Goal: Feedback & Contribution: Contribute content

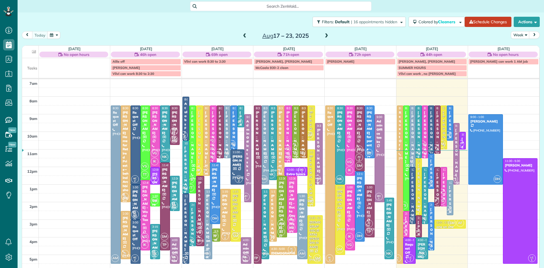
scroll to position [3, 3]
click at [325, 36] on span at bounding box center [326, 35] width 6 height 5
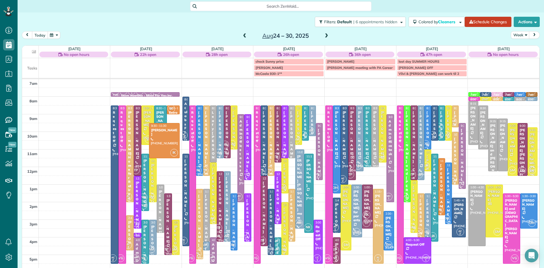
click at [39, 34] on button "today" at bounding box center [40, 35] width 16 height 8
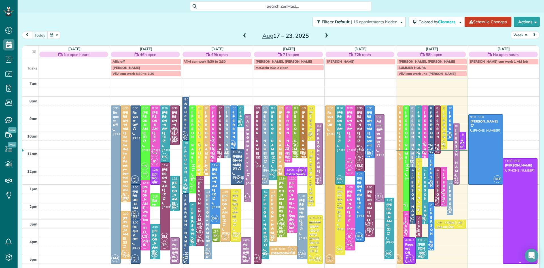
click at [529, 204] on div at bounding box center [520, 210] width 34 height 105
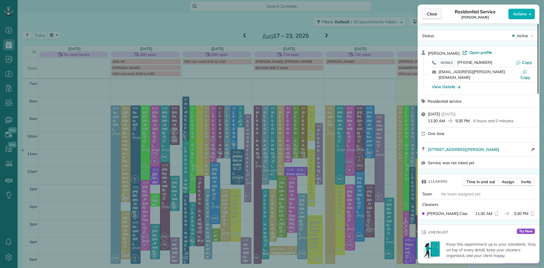
click at [435, 15] on span "Close" at bounding box center [432, 14] width 10 height 6
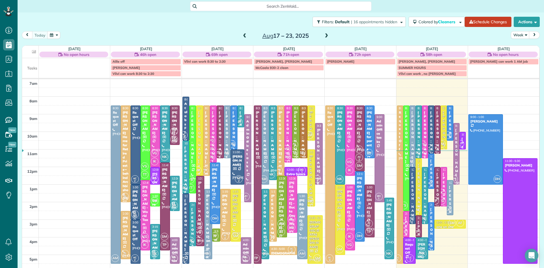
click at [327, 36] on span at bounding box center [326, 35] width 6 height 5
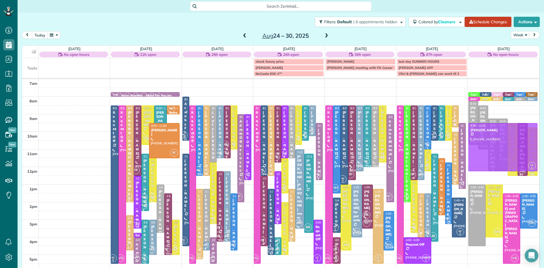
drag, startPoint x: 247, startPoint y: 221, endPoint x: 469, endPoint y: 153, distance: 231.9
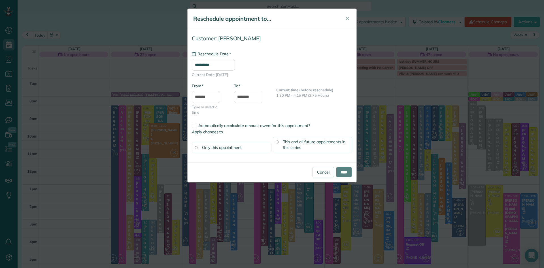
type input "**********"
click at [338, 172] on input "****" at bounding box center [343, 172] width 15 height 10
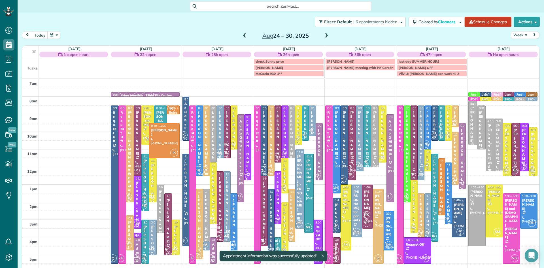
click at [522, 155] on div "Jonathan Rudolph" at bounding box center [524, 146] width 5 height 37
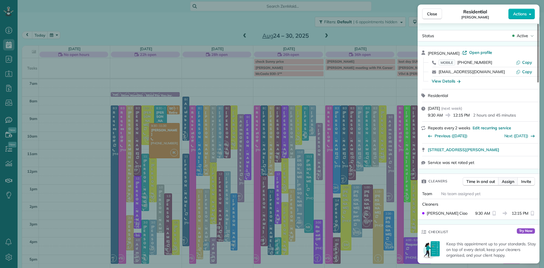
click at [506, 181] on span "Assign" at bounding box center [508, 181] width 12 height 6
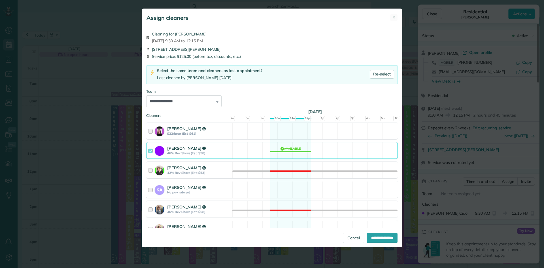
click at [200, 149] on div "Lisa Ciao" at bounding box center [198, 148] width 63 height 6
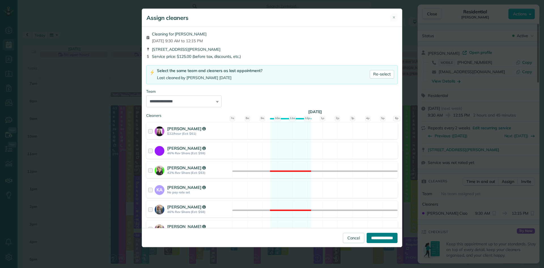
click at [377, 237] on input "**********" at bounding box center [382, 238] width 31 height 10
type input "**********"
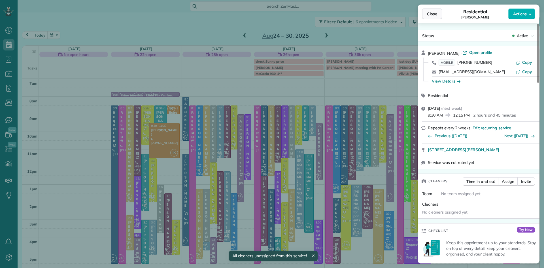
click at [433, 12] on span "Close" at bounding box center [432, 14] width 10 height 6
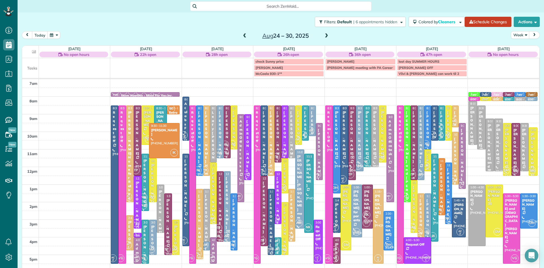
click at [244, 33] on span at bounding box center [245, 35] width 6 height 5
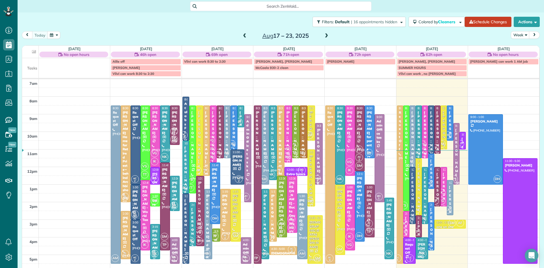
click at [324, 37] on span at bounding box center [326, 35] width 6 height 5
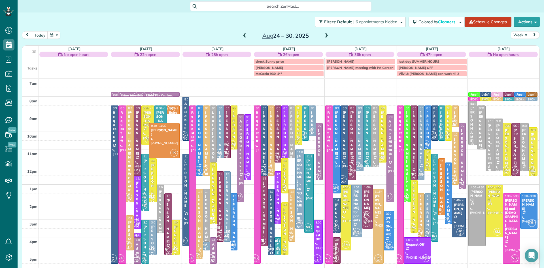
click at [244, 35] on span at bounding box center [245, 35] width 6 height 5
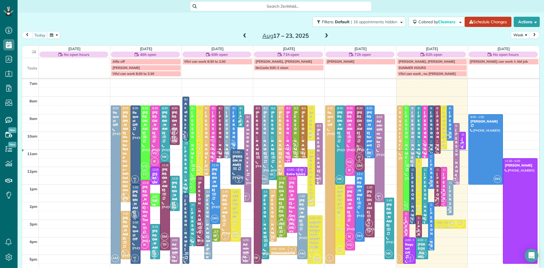
click at [326, 33] on span at bounding box center [326, 35] width 6 height 5
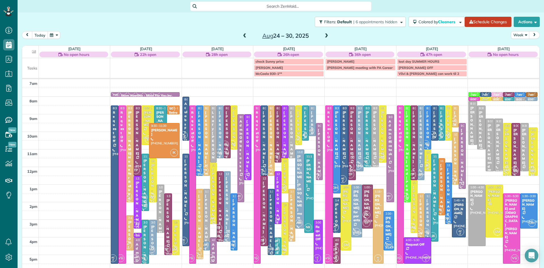
click at [41, 36] on button "today" at bounding box center [40, 35] width 16 height 8
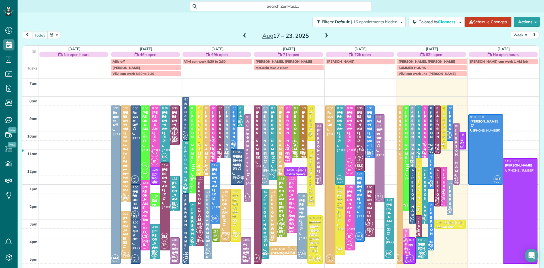
drag, startPoint x: 404, startPoint y: 216, endPoint x: 412, endPoint y: 235, distance: 19.8
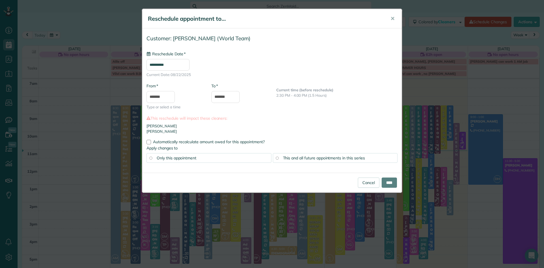
type input "**********"
click at [365, 185] on link "Cancel" at bounding box center [369, 182] width 22 height 10
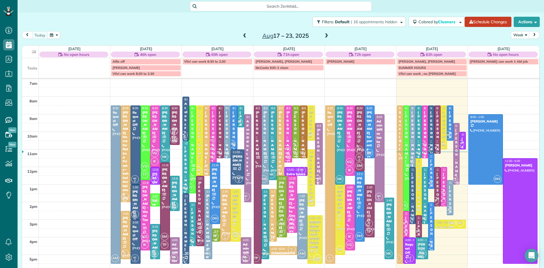
click at [325, 37] on span at bounding box center [326, 35] width 6 height 5
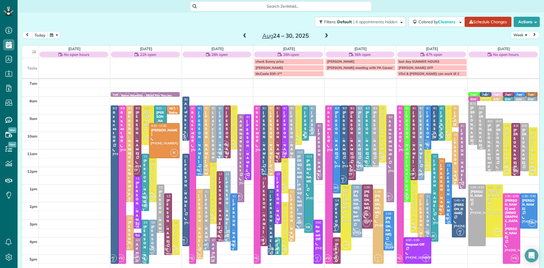
click at [327, 34] on span at bounding box center [326, 35] width 6 height 5
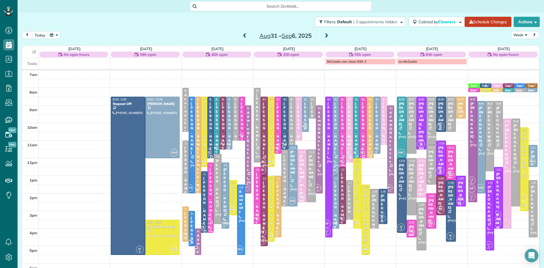
click at [407, 66] on div "Tasks McCaela can clean 930-1 no McCaela" at bounding box center [280, 63] width 517 height 11
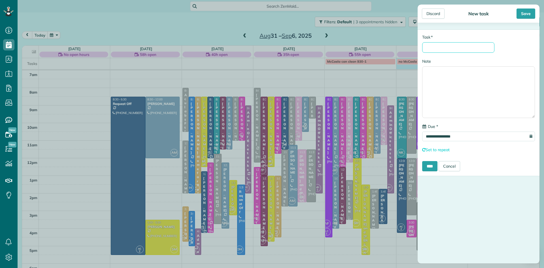
click at [444, 46] on input "* Task" at bounding box center [458, 47] width 72 height 10
type input "**********"
click at [530, 14] on div "Save" at bounding box center [525, 13] width 19 height 10
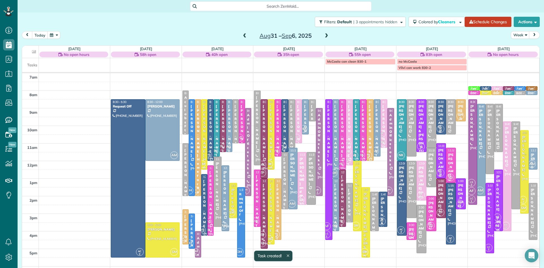
click at [325, 34] on span at bounding box center [326, 35] width 6 height 5
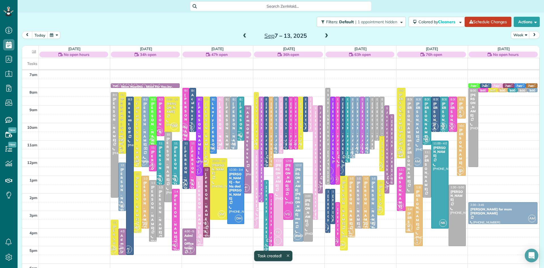
click at [418, 67] on div "Tasks" at bounding box center [280, 63] width 517 height 11
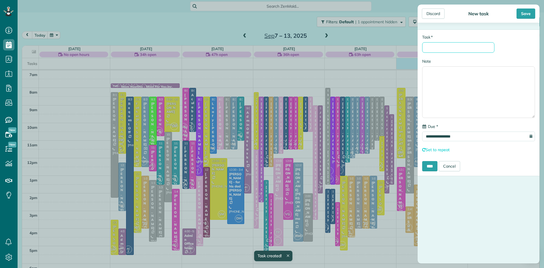
click at [445, 48] on input "* Task" at bounding box center [458, 47] width 72 height 10
type input "**********"
click at [436, 167] on input "****" at bounding box center [429, 166] width 15 height 10
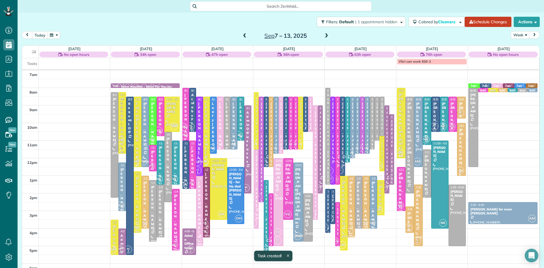
click at [327, 35] on span at bounding box center [326, 35] width 6 height 5
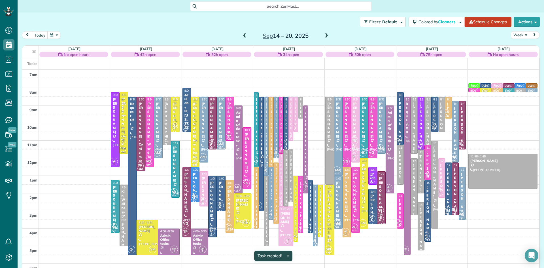
click at [452, 66] on div "Tasks" at bounding box center [280, 63] width 517 height 11
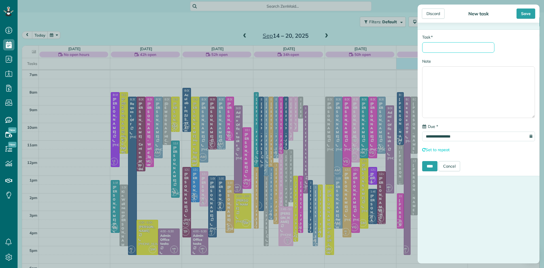
click at [445, 45] on input "* Task" at bounding box center [458, 47] width 72 height 10
type input "**********"
click at [430, 169] on input "****" at bounding box center [429, 166] width 15 height 10
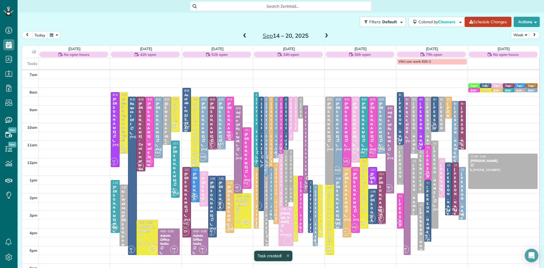
click at [324, 35] on span at bounding box center [326, 35] width 6 height 5
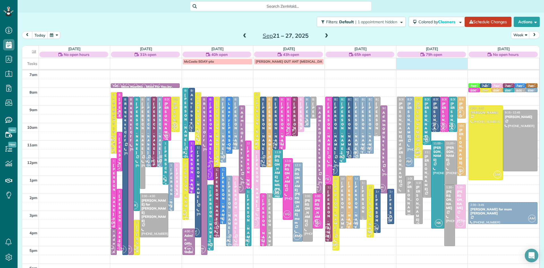
click at [432, 67] on div "Tasks McCaela BDAY-pto LISA OUT ANT MRI" at bounding box center [280, 63] width 517 height 11
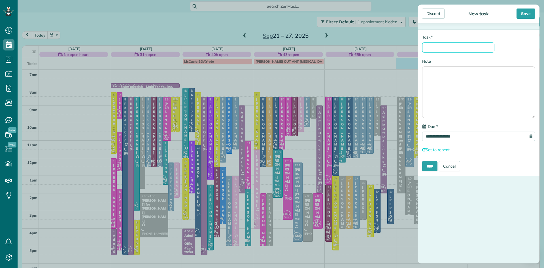
click at [450, 48] on input "* Task" at bounding box center [458, 47] width 72 height 10
type input "********"
click at [427, 167] on input "****" at bounding box center [429, 166] width 15 height 10
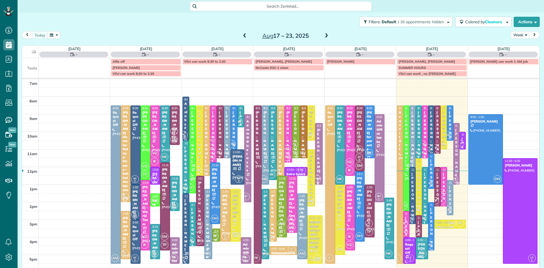
scroll to position [3, 3]
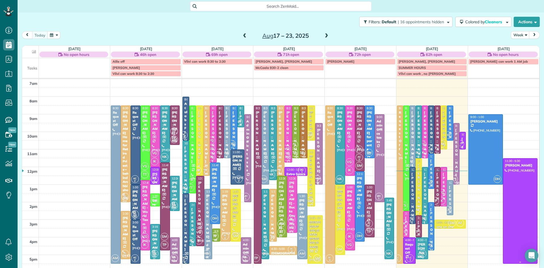
click at [524, 216] on div at bounding box center [520, 210] width 34 height 105
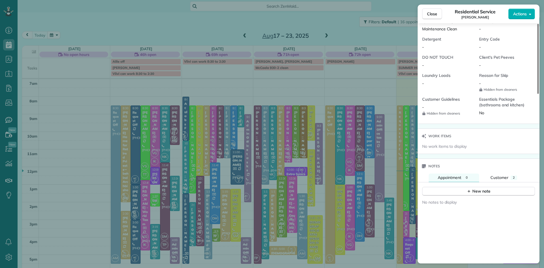
scroll to position [471, 0]
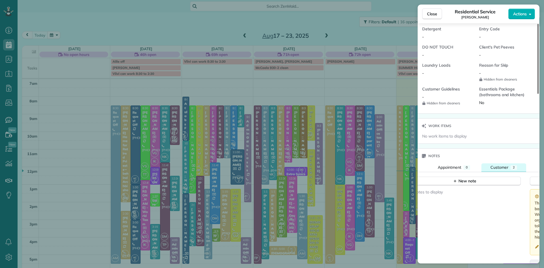
click at [500, 168] on span "Customer" at bounding box center [499, 167] width 18 height 5
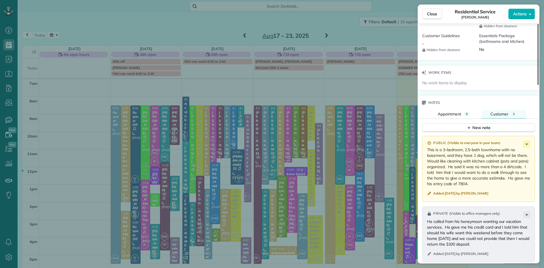
scroll to position [527, 0]
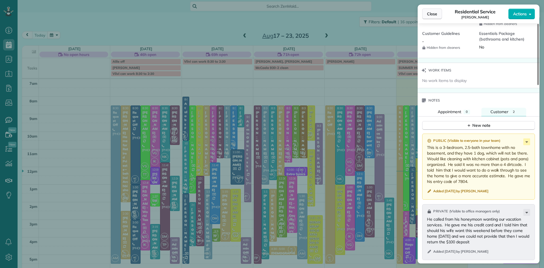
click at [426, 13] on button "Close" at bounding box center [432, 13] width 20 height 11
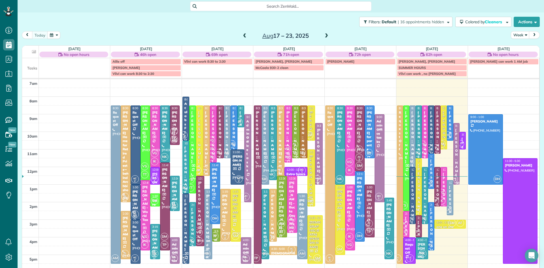
click at [437, 192] on div "Connie Mossop for dad Ed Andrus" at bounding box center [437, 237] width 3 height 130
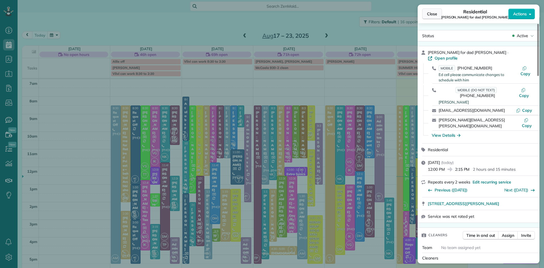
click at [428, 13] on span "Close" at bounding box center [432, 14] width 10 height 6
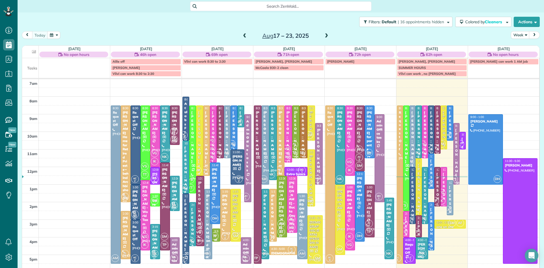
click at [437, 195] on div "Connie Mossop for dad Ed Andrus" at bounding box center [437, 237] width 3 height 130
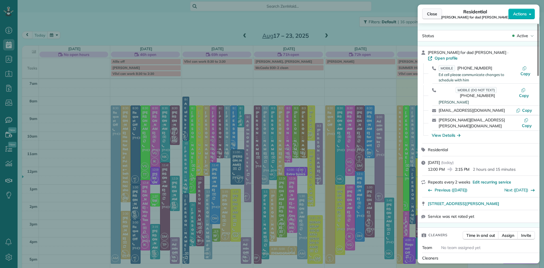
click at [431, 14] on span "Close" at bounding box center [432, 14] width 10 height 6
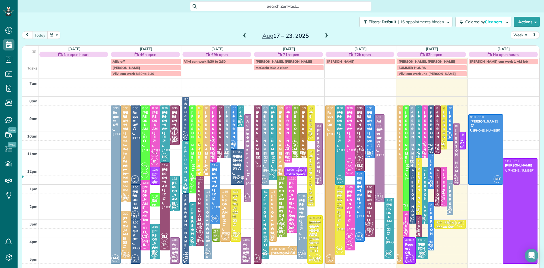
click at [437, 198] on span "TP" at bounding box center [435, 201] width 8 height 8
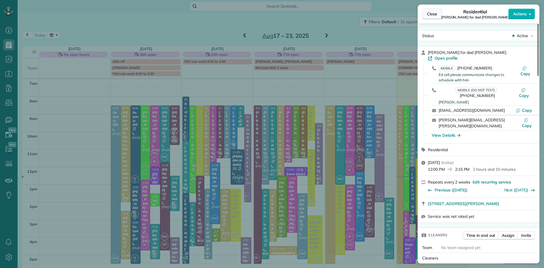
click at [430, 15] on span "Close" at bounding box center [432, 14] width 10 height 6
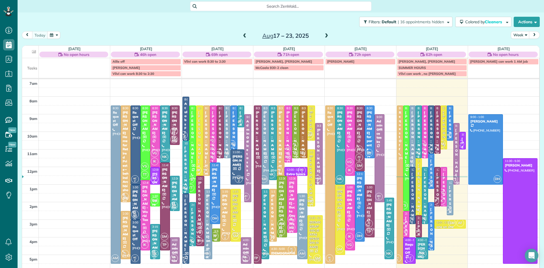
click at [245, 35] on span at bounding box center [245, 35] width 6 height 5
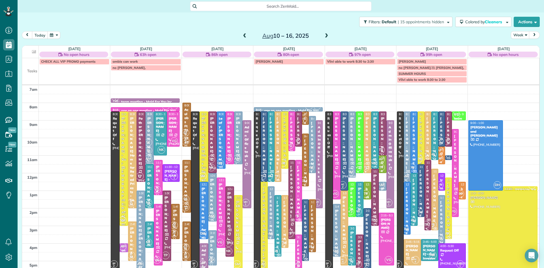
click at [245, 35] on span at bounding box center [245, 35] width 6 height 5
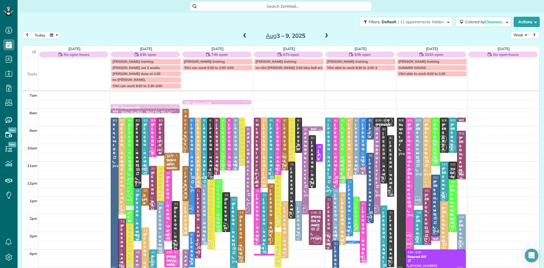
click at [245, 34] on span at bounding box center [245, 35] width 6 height 5
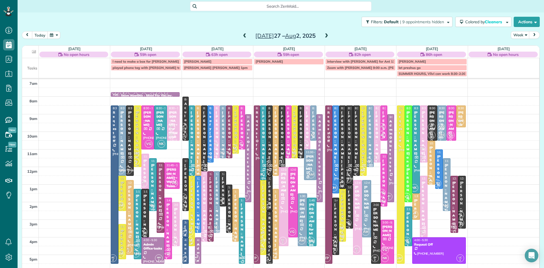
click at [245, 34] on span at bounding box center [245, 35] width 6 height 5
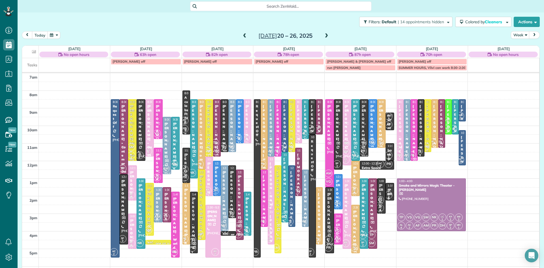
click at [245, 35] on span at bounding box center [245, 35] width 6 height 5
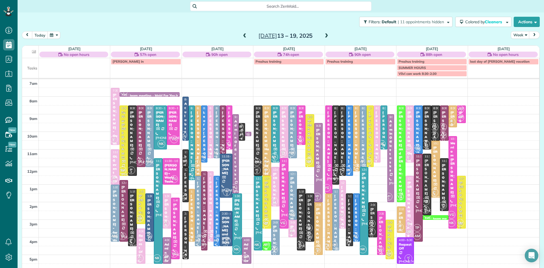
click at [244, 35] on span at bounding box center [245, 35] width 6 height 5
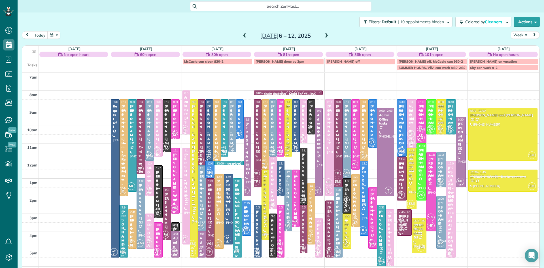
click at [244, 36] on span at bounding box center [245, 35] width 6 height 5
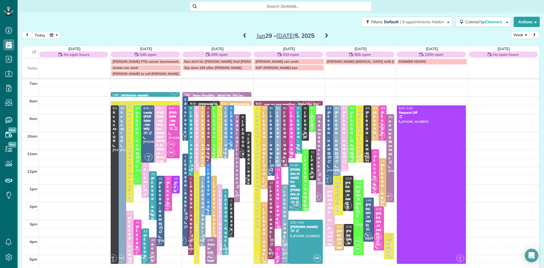
click at [244, 36] on span at bounding box center [245, 35] width 6 height 5
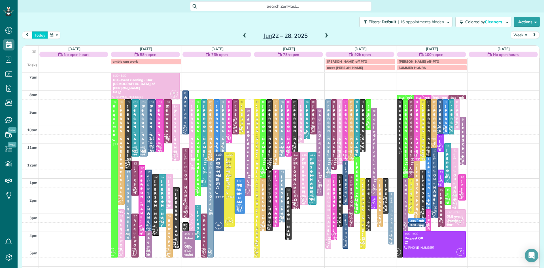
click at [39, 33] on button "today" at bounding box center [40, 35] width 16 height 8
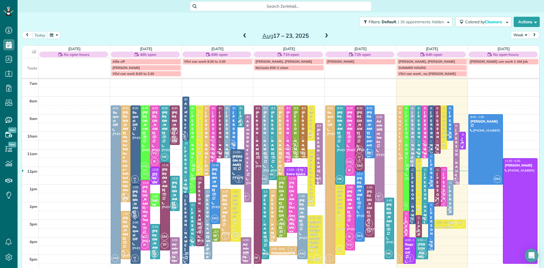
click at [324, 37] on span at bounding box center [326, 35] width 6 height 5
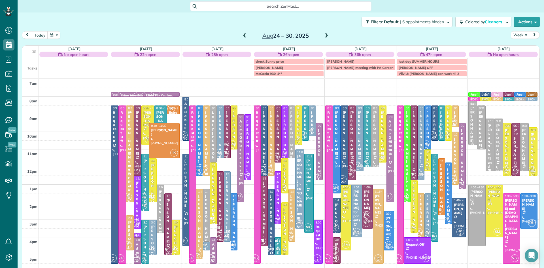
click at [323, 36] on span at bounding box center [326, 35] width 6 height 5
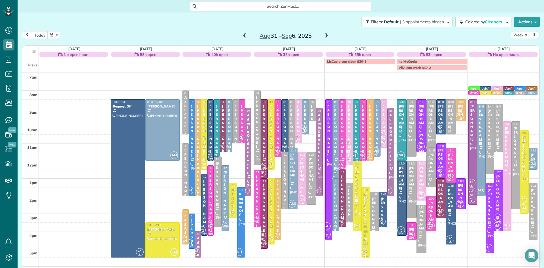
click at [421, 182] on div "Connie Mossop for dad Ed Andrus" at bounding box center [421, 196] width 7 height 61
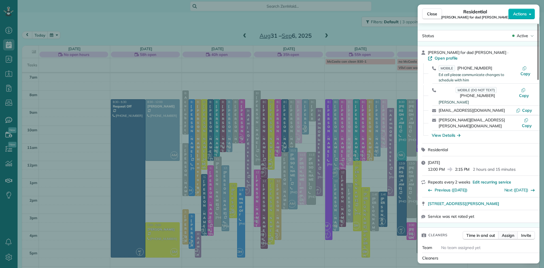
click at [508, 232] on span "Assign" at bounding box center [508, 235] width 12 height 6
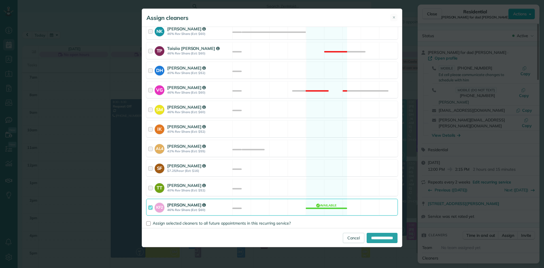
scroll to position [256, 0]
click at [347, 238] on link "Cancel" at bounding box center [354, 238] width 22 height 10
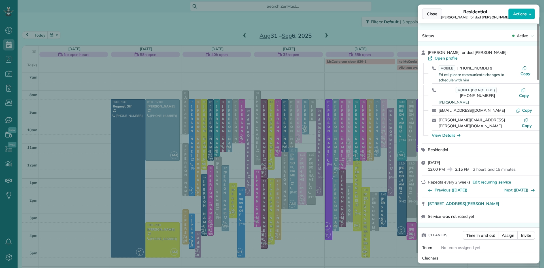
click at [428, 13] on span "Close" at bounding box center [432, 14] width 10 height 6
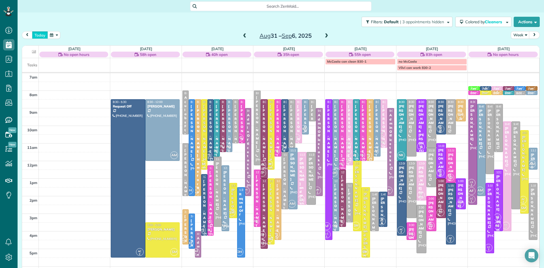
click at [40, 34] on button "today" at bounding box center [40, 35] width 16 height 8
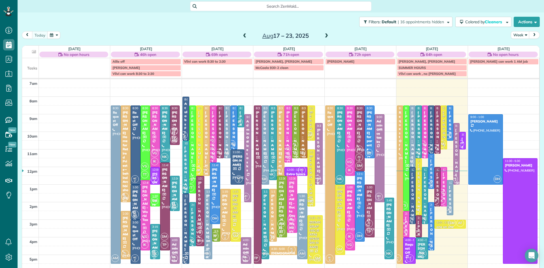
click at [431, 164] on div "Michele Carter" at bounding box center [431, 185] width 3 height 53
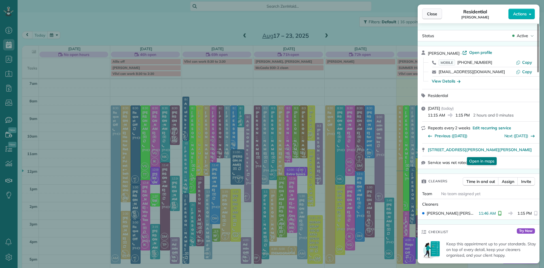
click at [428, 15] on span "Close" at bounding box center [432, 14] width 10 height 6
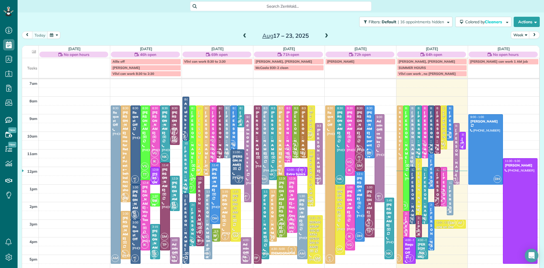
click at [406, 231] on span "VG" at bounding box center [404, 232] width 8 height 8
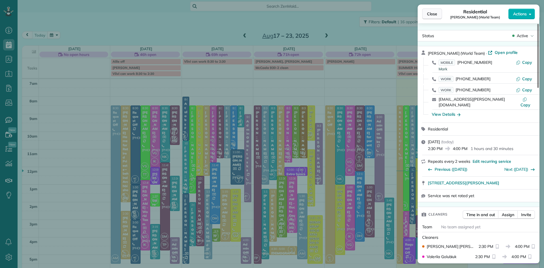
click at [435, 14] on span "Close" at bounding box center [432, 14] width 10 height 6
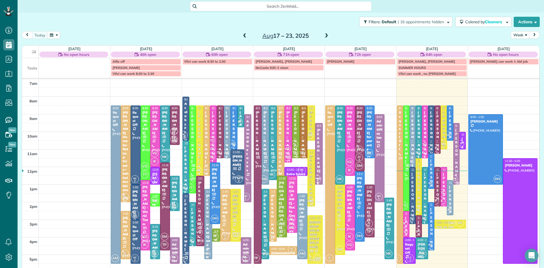
click at [326, 35] on span at bounding box center [326, 35] width 6 height 5
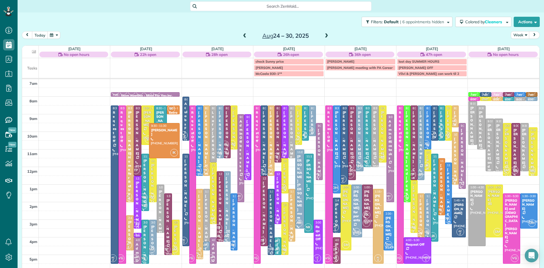
drag, startPoint x: 242, startPoint y: 35, endPoint x: 244, endPoint y: 32, distance: 3.5
click at [243, 35] on span at bounding box center [245, 35] width 6 height 5
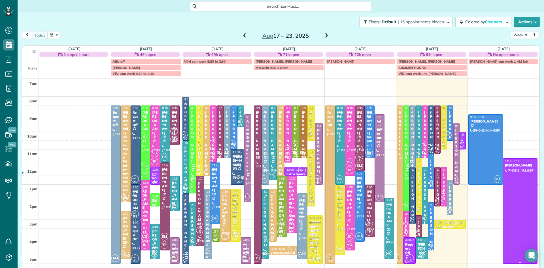
click at [526, 190] on div at bounding box center [520, 210] width 34 height 105
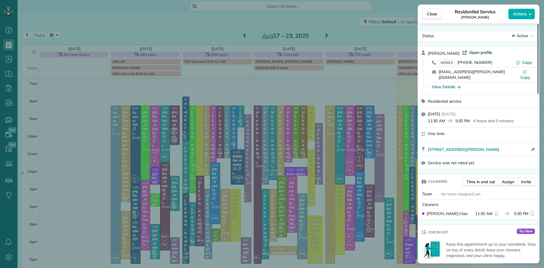
click at [476, 51] on span "Open profile" at bounding box center [480, 53] width 23 height 6
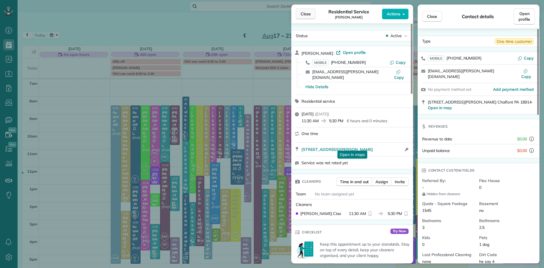
click at [302, 14] on span "Close" at bounding box center [306, 14] width 10 height 6
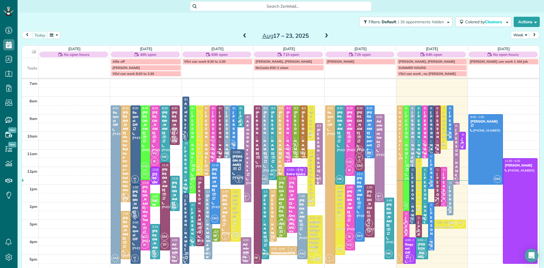
click at [326, 36] on span at bounding box center [326, 35] width 6 height 5
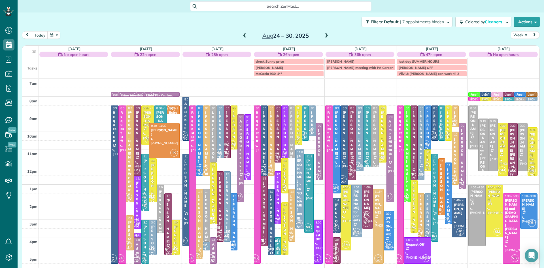
click at [324, 35] on span at bounding box center [326, 35] width 6 height 5
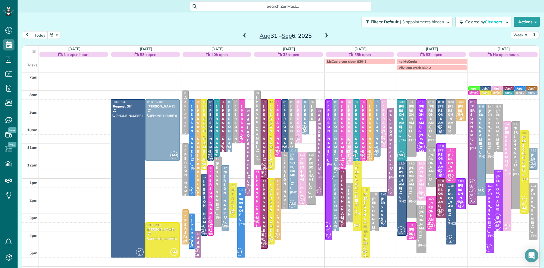
click at [325, 37] on span at bounding box center [326, 35] width 6 height 5
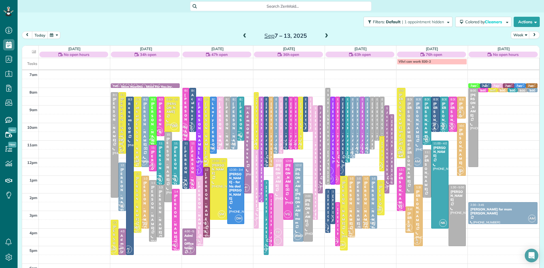
click at [327, 226] on span "AC 2" at bounding box center [325, 227] width 8 height 8
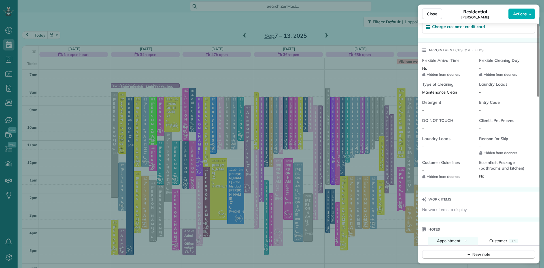
scroll to position [547, 0]
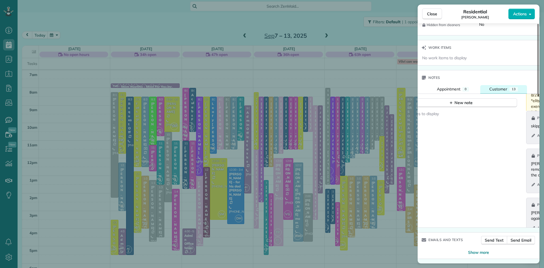
click at [497, 85] on button "Customer 13" at bounding box center [503, 89] width 47 height 8
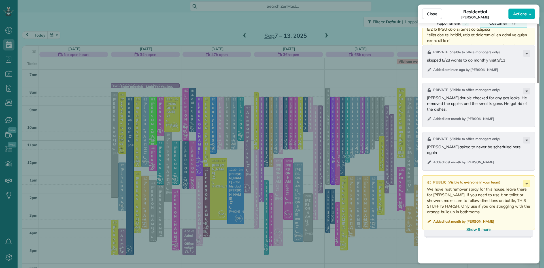
scroll to position [689, 0]
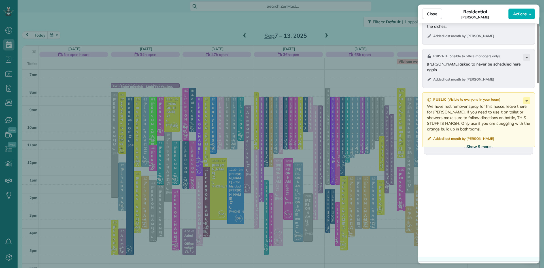
click at [480, 149] on span "Show 9 more" at bounding box center [478, 147] width 24 height 6
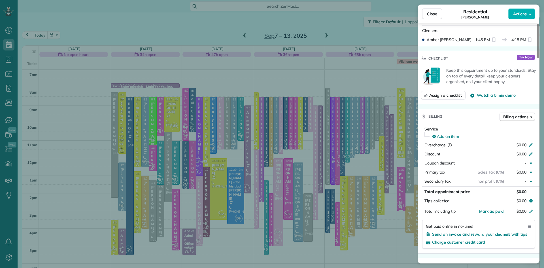
scroll to position [0, 0]
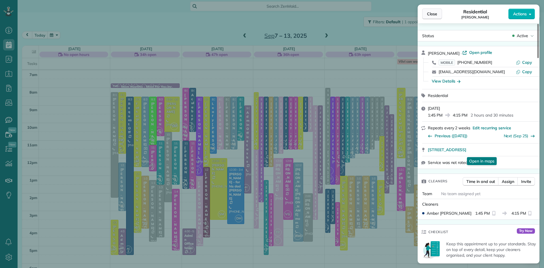
click at [425, 14] on button "Close" at bounding box center [432, 13] width 20 height 11
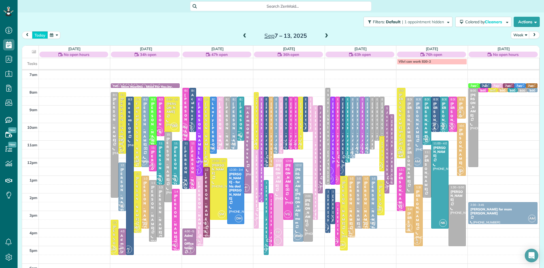
click at [40, 35] on button "today" at bounding box center [40, 35] width 16 height 8
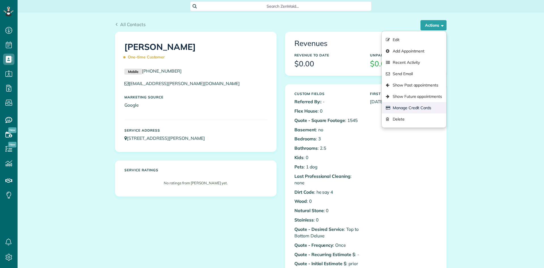
scroll to position [3, 3]
click at [427, 107] on link "Manage Credit Cards" at bounding box center [414, 107] width 65 height 11
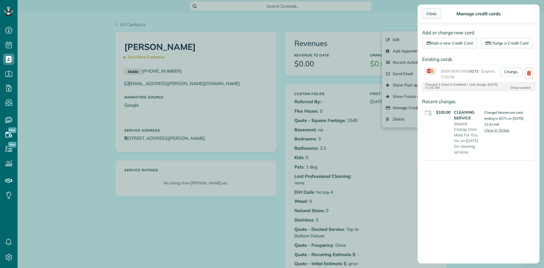
click at [433, 12] on div "Close" at bounding box center [431, 13] width 19 height 10
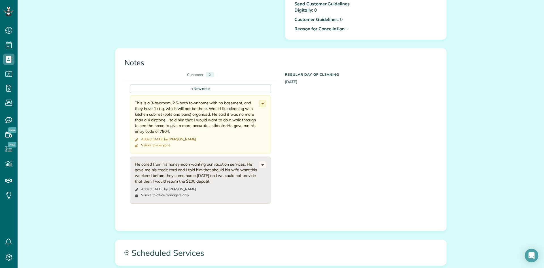
scroll to position [365, 0]
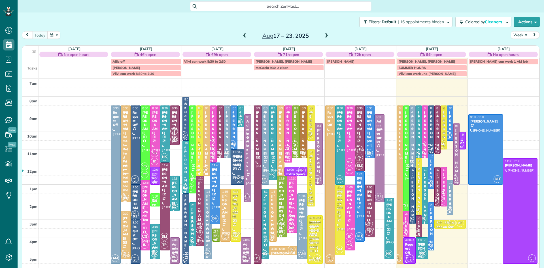
scroll to position [3, 3]
click at [326, 35] on span at bounding box center [326, 35] width 6 height 5
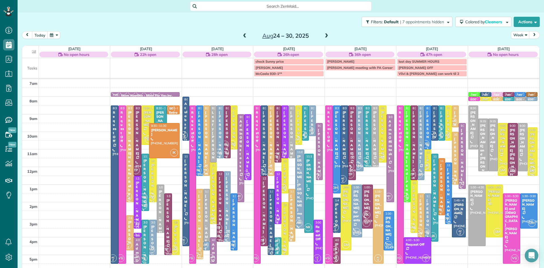
click at [324, 35] on span at bounding box center [326, 35] width 6 height 5
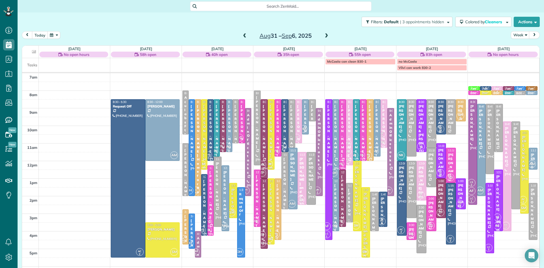
click at [325, 35] on span at bounding box center [326, 35] width 6 height 5
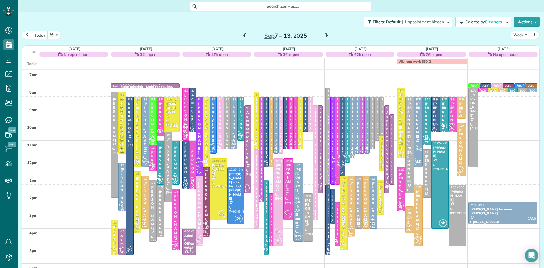
click at [262, 177] on div at bounding box center [261, 149] width 4 height 105
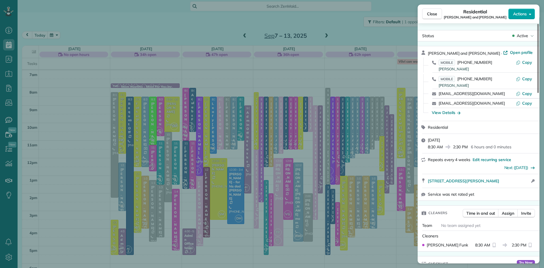
click at [519, 16] on span "Actions" at bounding box center [520, 14] width 14 height 6
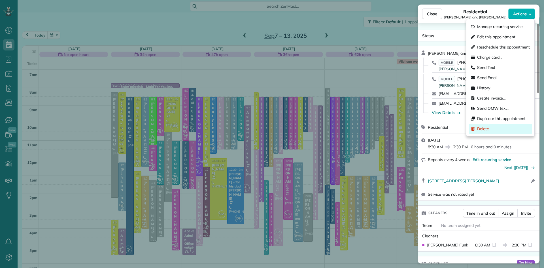
click at [484, 128] on span "Delete" at bounding box center [483, 129] width 12 height 6
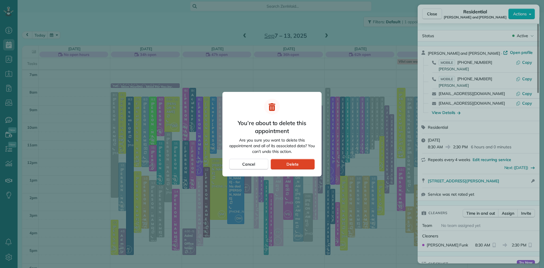
click at [306, 161] on div "Delete" at bounding box center [293, 164] width 44 height 11
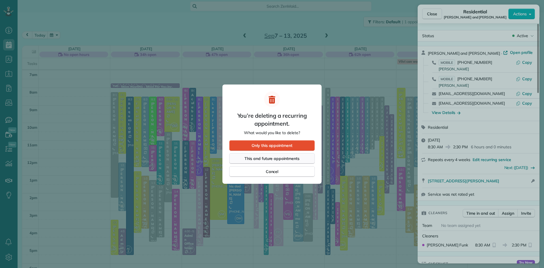
click at [281, 156] on span "This and future appointments" at bounding box center [271, 159] width 55 height 6
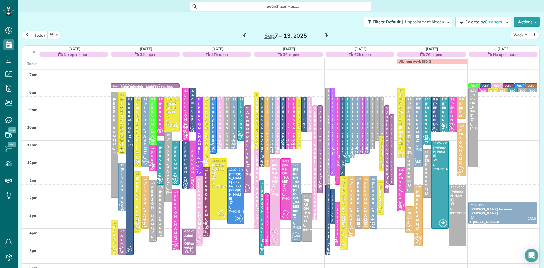
drag, startPoint x: 333, startPoint y: 163, endPoint x: 331, endPoint y: 153, distance: 9.8
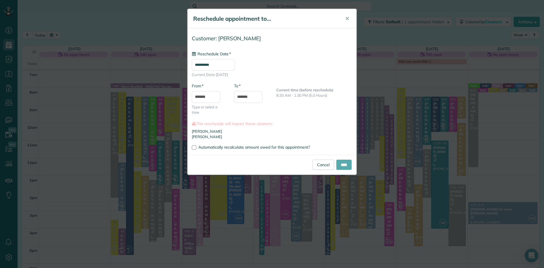
type input "**********"
click at [343, 164] on input "****" at bounding box center [343, 164] width 15 height 10
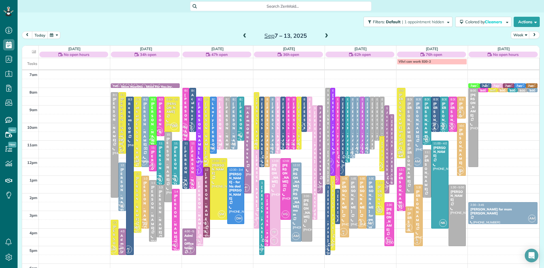
click at [391, 175] on div "MH 1" at bounding box center [388, 179] width 8 height 8
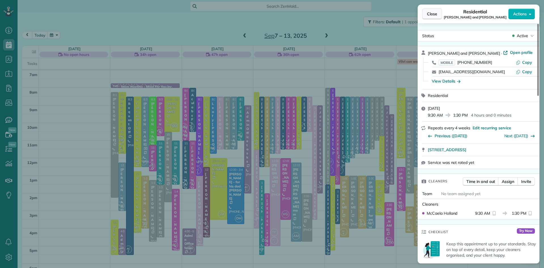
click at [434, 14] on span "Close" at bounding box center [432, 14] width 10 height 6
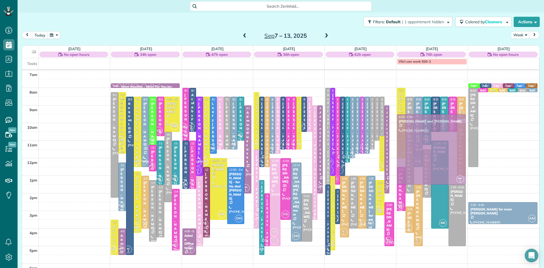
drag, startPoint x: 391, startPoint y: 148, endPoint x: 427, endPoint y: 146, distance: 36.0
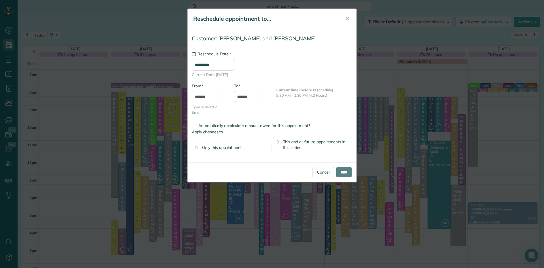
type input "**********"
click at [343, 169] on input "****" at bounding box center [343, 172] width 15 height 10
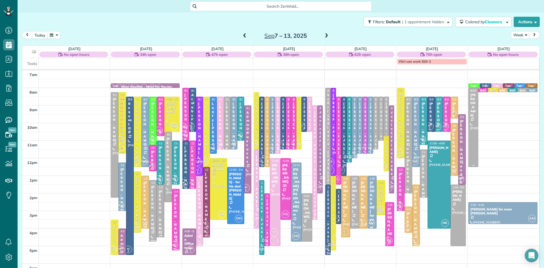
click at [476, 124] on div at bounding box center [473, 127] width 9 height 78
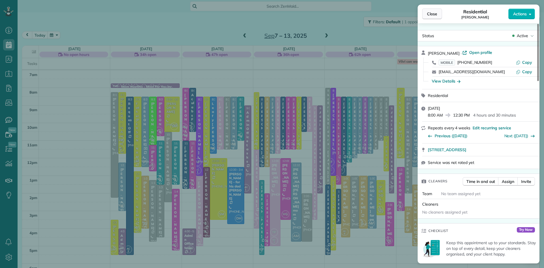
click at [432, 16] on span "Close" at bounding box center [432, 14] width 10 height 6
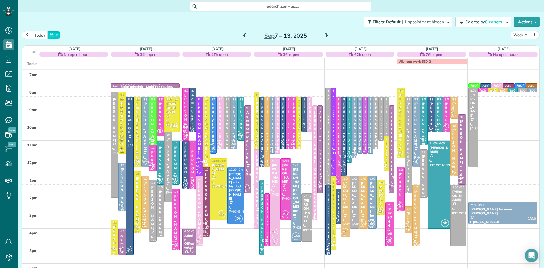
click at [53, 34] on button "button" at bounding box center [53, 35] width 13 height 8
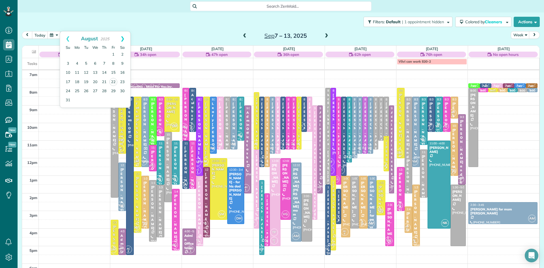
click at [124, 38] on link "Next" at bounding box center [123, 38] width 16 height 14
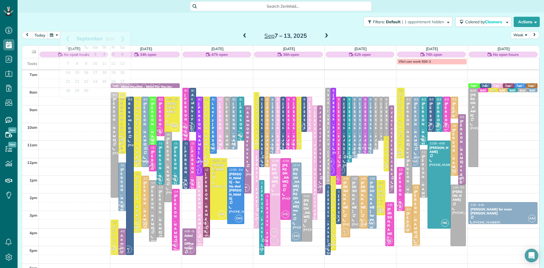
click at [327, 35] on span at bounding box center [326, 35] width 6 height 5
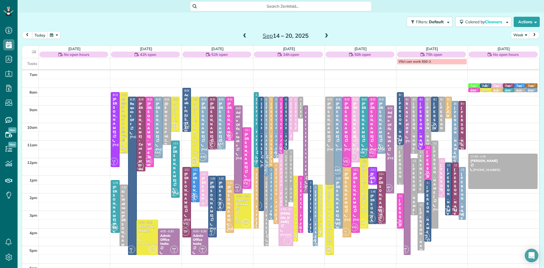
click at [243, 33] on span at bounding box center [245, 35] width 6 height 5
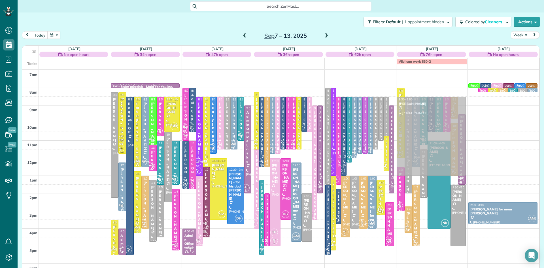
drag, startPoint x: 475, startPoint y: 137, endPoint x: 450, endPoint y: 147, distance: 27.6
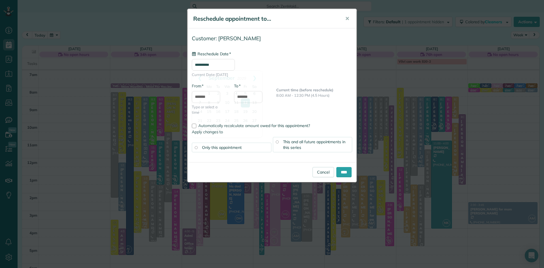
click at [214, 65] on input "**********" at bounding box center [213, 65] width 43 height 12
click at [247, 109] on link "19" at bounding box center [245, 111] width 9 height 9
type input "**********"
click at [306, 147] on div "This and all future appointments in this series" at bounding box center [313, 144] width 80 height 15
click at [340, 172] on input "****" at bounding box center [343, 172] width 15 height 10
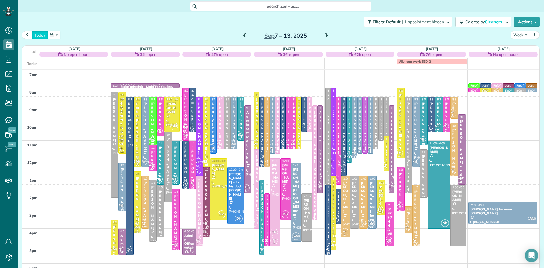
click at [39, 35] on button "today" at bounding box center [40, 35] width 16 height 8
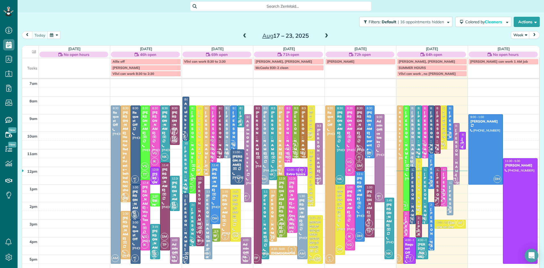
click at [326, 34] on span at bounding box center [326, 35] width 6 height 5
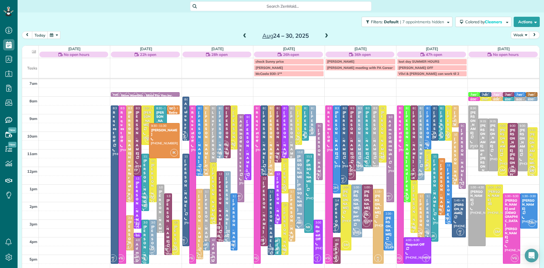
click at [472, 143] on div at bounding box center [473, 127] width 9 height 43
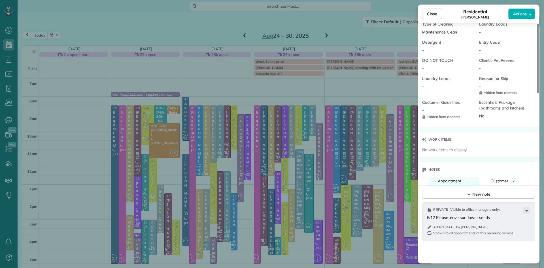
scroll to position [469, 0]
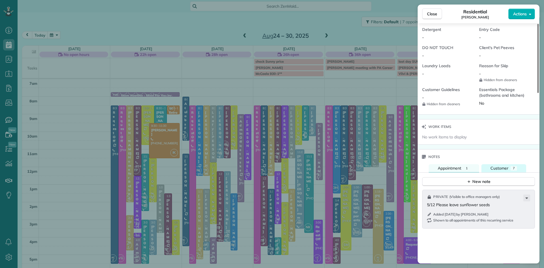
click at [501, 171] on span "Customer" at bounding box center [499, 167] width 18 height 5
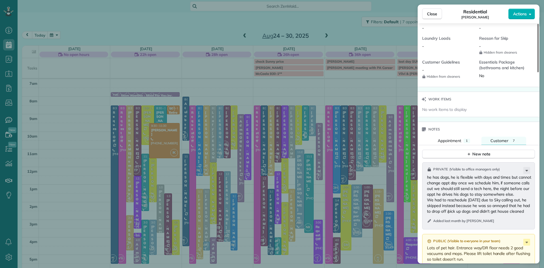
scroll to position [498, 0]
click at [431, 14] on span "Close" at bounding box center [432, 14] width 10 height 6
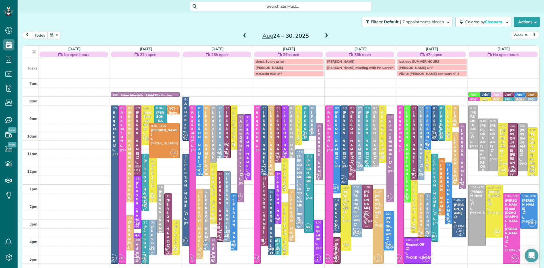
click at [483, 160] on div at bounding box center [482, 145] width 9 height 52
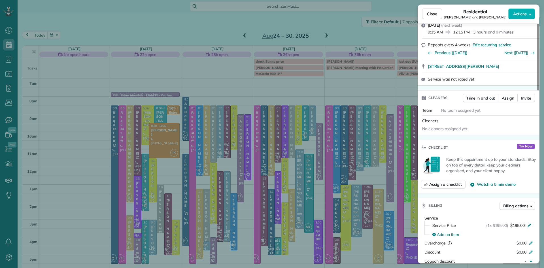
scroll to position [179, 0]
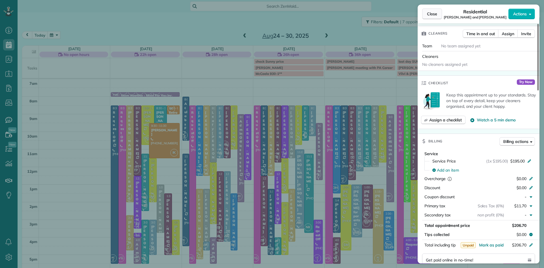
click at [430, 13] on span "Close" at bounding box center [432, 14] width 10 height 6
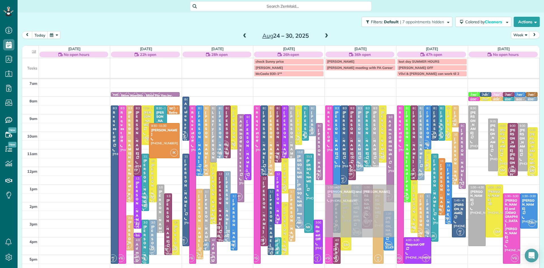
drag, startPoint x: 482, startPoint y: 149, endPoint x: 388, endPoint y: 217, distance: 116.0
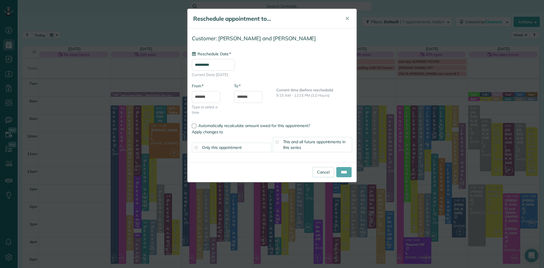
type input "**********"
click at [345, 172] on input "****" at bounding box center [343, 172] width 15 height 10
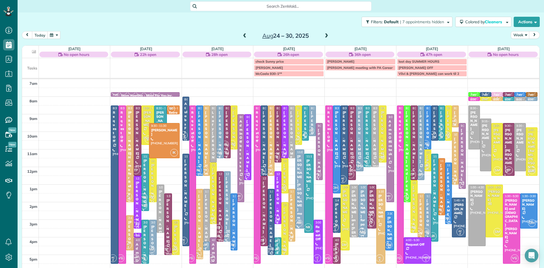
click at [161, 195] on div "Benjamin Cogan for Mike's Lock Shop" at bounding box center [160, 255] width 4 height 130
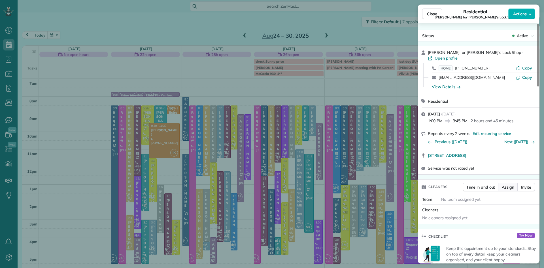
click at [508, 184] on span "Assign" at bounding box center [508, 187] width 12 height 6
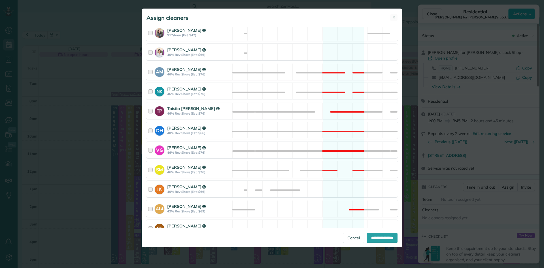
scroll to position [264, 0]
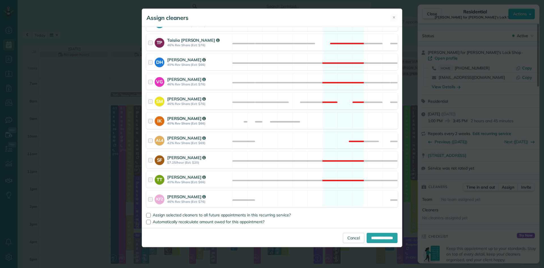
click at [176, 122] on strong "40% Rev Share (Est: $66)" at bounding box center [198, 123] width 63 height 4
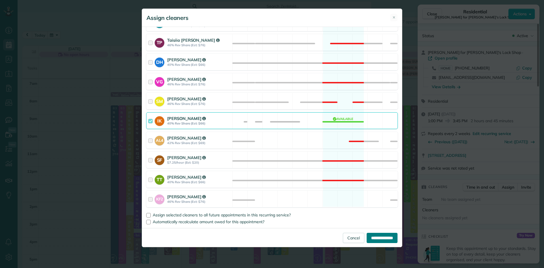
click at [384, 234] on input "**********" at bounding box center [382, 238] width 31 height 10
type input "**********"
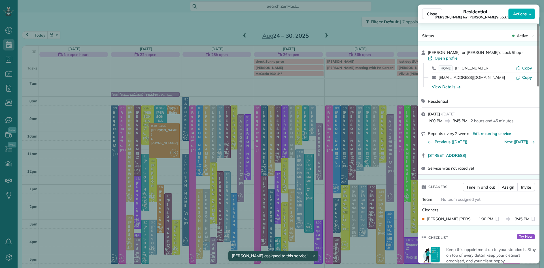
drag, startPoint x: 434, startPoint y: 14, endPoint x: 362, endPoint y: 71, distance: 92.1
click at [434, 14] on span "Close" at bounding box center [432, 14] width 10 height 6
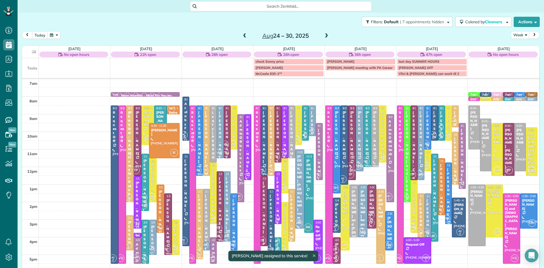
click at [137, 235] on small "1" at bounding box center [135, 233] width 7 height 5
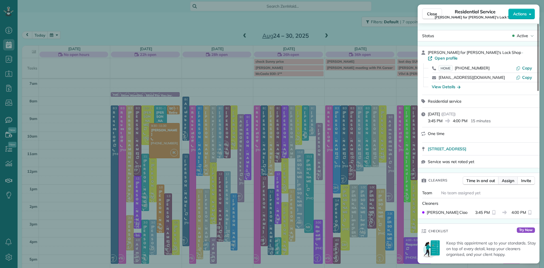
click at [510, 178] on span "Assign" at bounding box center [508, 181] width 12 height 6
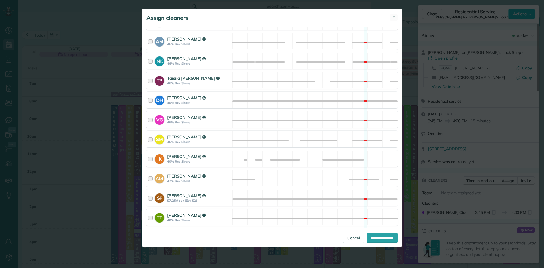
scroll to position [257, 0]
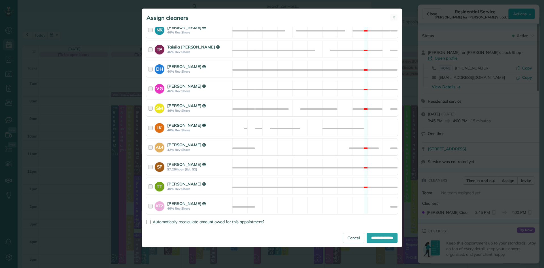
click at [174, 126] on strong "Iryna Konar" at bounding box center [186, 124] width 39 height 5
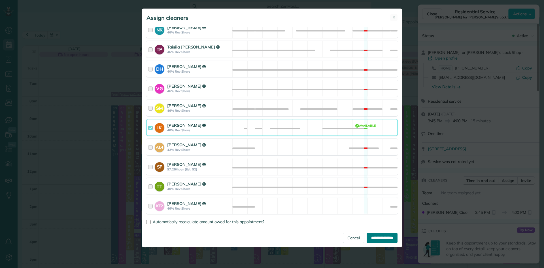
click at [372, 237] on input "**********" at bounding box center [382, 238] width 31 height 10
type input "**********"
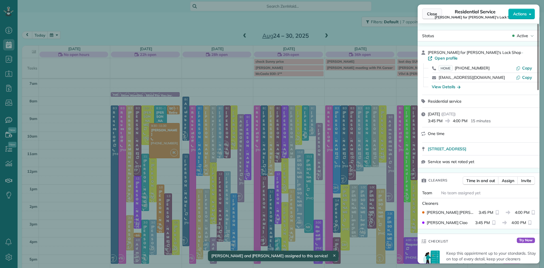
click at [427, 14] on span "Close" at bounding box center [432, 14] width 10 height 6
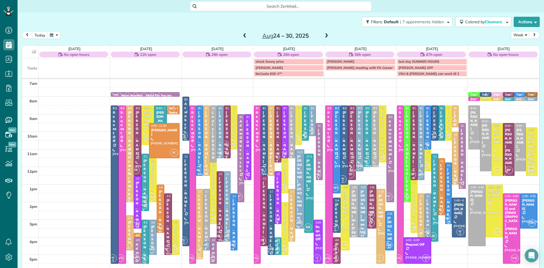
click at [327, 34] on span at bounding box center [326, 35] width 6 height 5
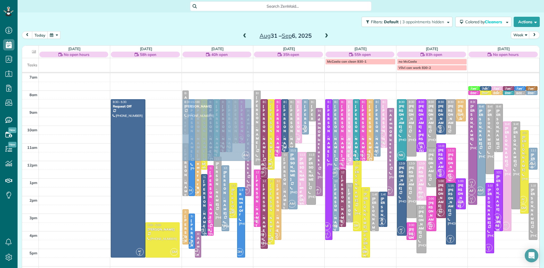
drag, startPoint x: 166, startPoint y: 128, endPoint x: 187, endPoint y: 127, distance: 21.6
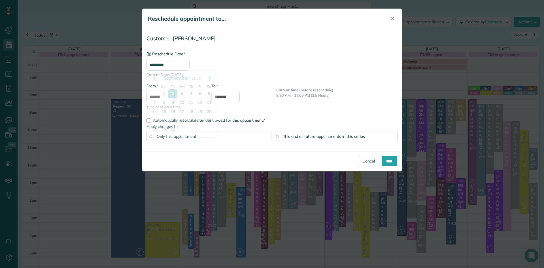
click at [168, 65] on input "**********" at bounding box center [167, 65] width 43 height 12
click at [163, 101] on link "8" at bounding box center [163, 102] width 9 height 9
type input "**********"
click at [302, 134] on span "This and all future appointments in this series" at bounding box center [324, 136] width 82 height 5
click at [389, 160] on input "****" at bounding box center [389, 161] width 15 height 10
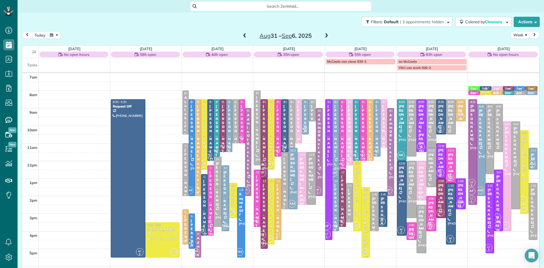
click at [245, 37] on span at bounding box center [245, 35] width 6 height 5
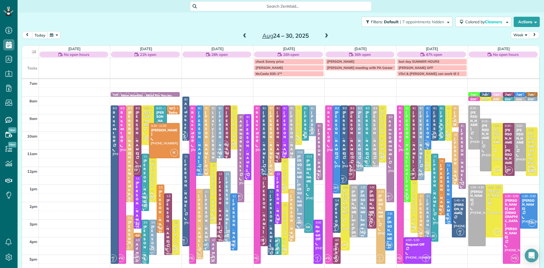
click at [324, 35] on span at bounding box center [326, 35] width 6 height 5
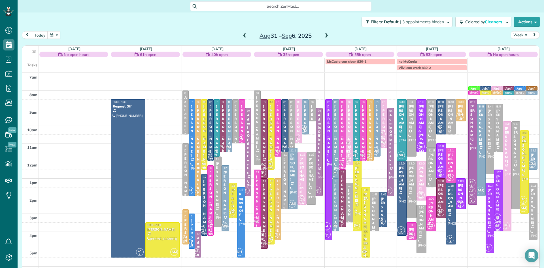
click at [242, 36] on span at bounding box center [245, 35] width 6 height 5
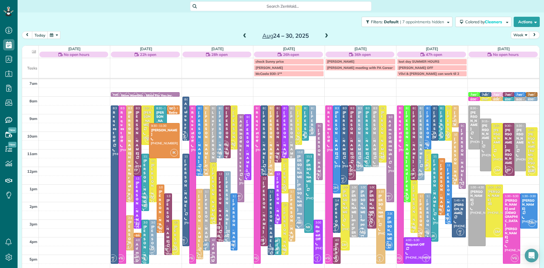
click at [326, 34] on span at bounding box center [326, 35] width 6 height 5
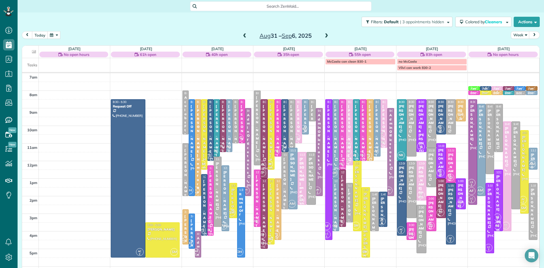
click at [266, 233] on div "TP AF" at bounding box center [262, 239] width 8 height 16
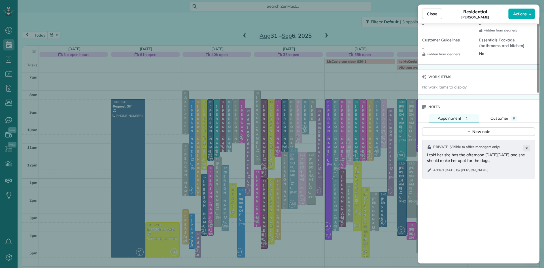
scroll to position [580, 0]
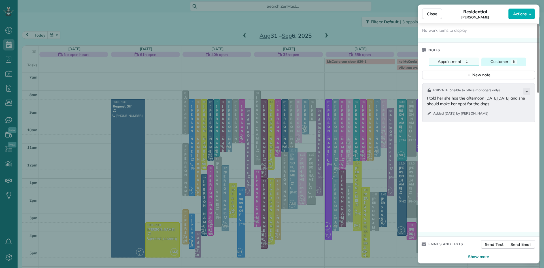
click at [502, 64] on span "Customer" at bounding box center [499, 61] width 18 height 5
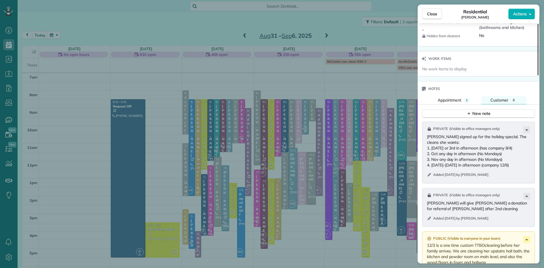
scroll to position [542, 0]
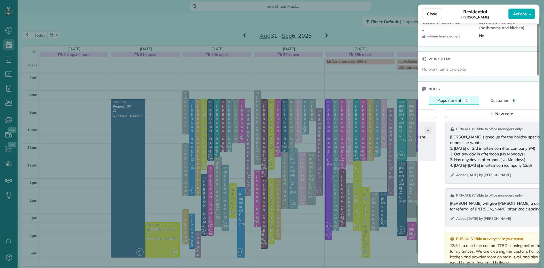
click at [457, 103] on span "Appointment" at bounding box center [450, 100] width 24 height 5
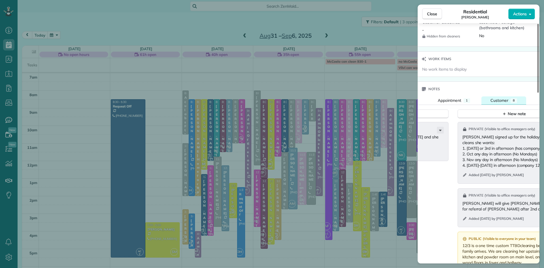
click at [495, 103] on span "Customer" at bounding box center [499, 100] width 18 height 5
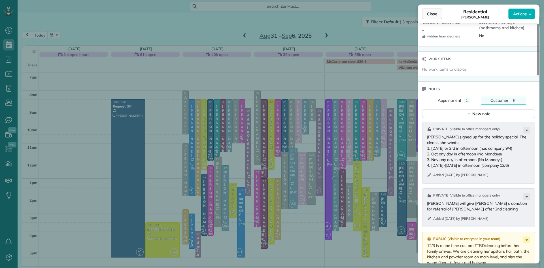
click at [435, 16] on span "Close" at bounding box center [432, 14] width 10 height 6
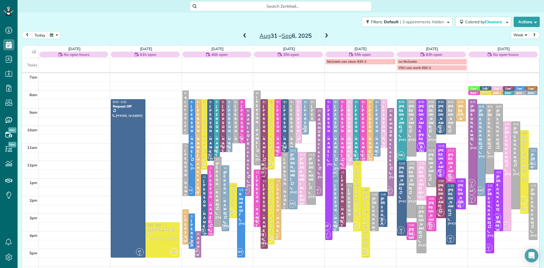
click at [264, 166] on span "NK" at bounding box center [262, 165] width 8 height 8
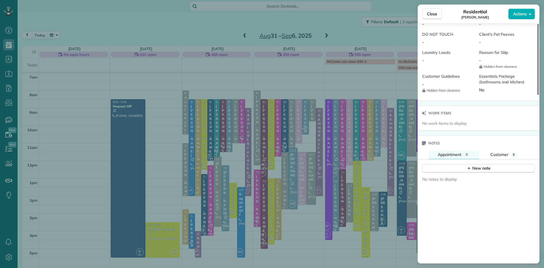
scroll to position [498, 0]
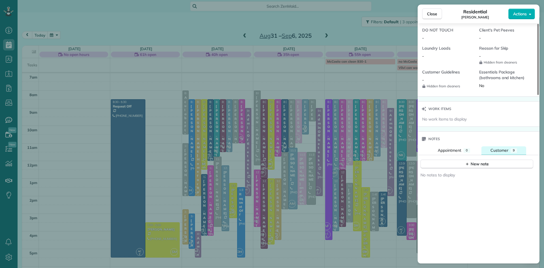
click at [499, 153] on span "Customer" at bounding box center [499, 150] width 18 height 5
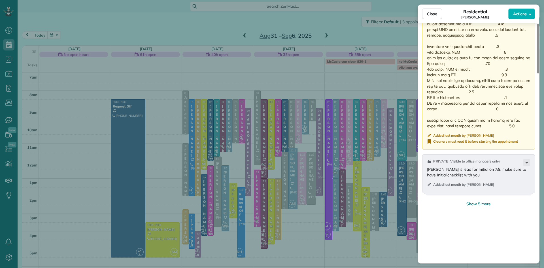
scroll to position [825, 0]
click at [481, 206] on span "Show 5 more" at bounding box center [478, 203] width 24 height 6
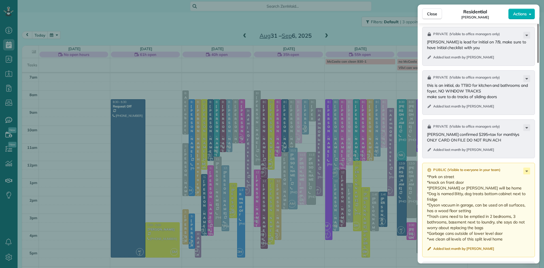
scroll to position [1013, 0]
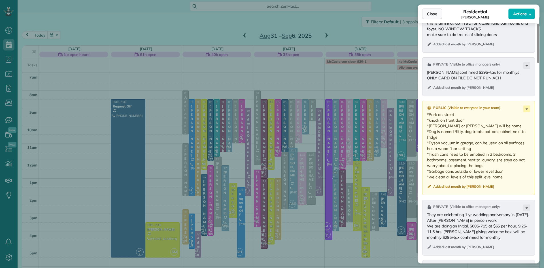
click at [430, 16] on span "Close" at bounding box center [432, 14] width 10 height 6
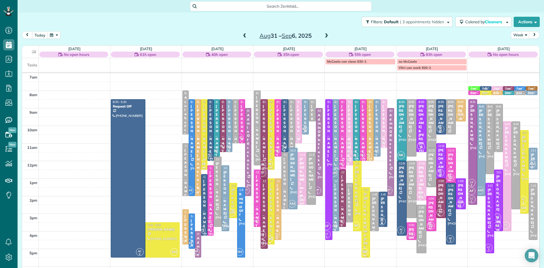
click at [40, 37] on button "today" at bounding box center [40, 35] width 16 height 8
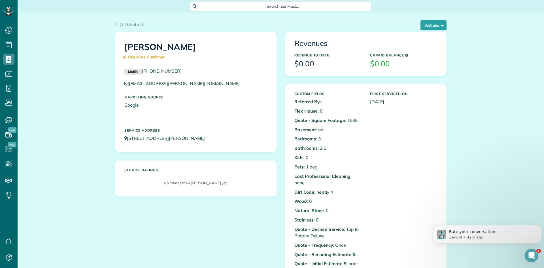
scroll to position [365, 0]
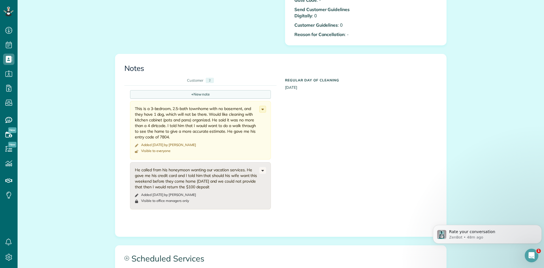
click at [195, 95] on div "+ New note" at bounding box center [200, 94] width 141 height 8
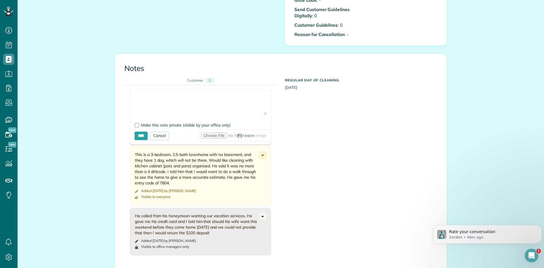
click at [141, 98] on textarea at bounding box center [201, 105] width 132 height 20
paste textarea "**********"
type textarea "**********"
click at [137, 124] on div at bounding box center [137, 125] width 5 height 5
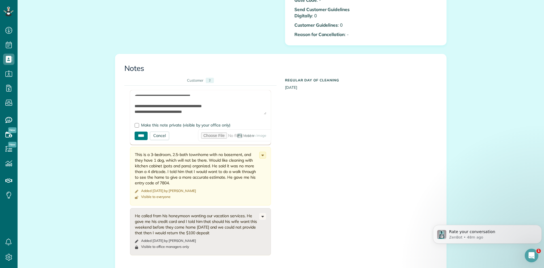
click at [145, 136] on input "****" at bounding box center [141, 135] width 13 height 8
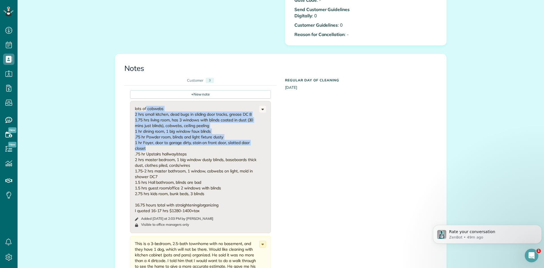
drag, startPoint x: 148, startPoint y: 147, endPoint x: 131, endPoint y: 108, distance: 43.1
click at [131, 108] on div "lots of cobwebs 2 hrs small kitchen, dead bugs in sliding door tracks, grease D…" at bounding box center [200, 167] width 141 height 132
copy div "lots of cobwebs 2 hrs small kitchen, dead bugs in sliding door tracks, grease D…"
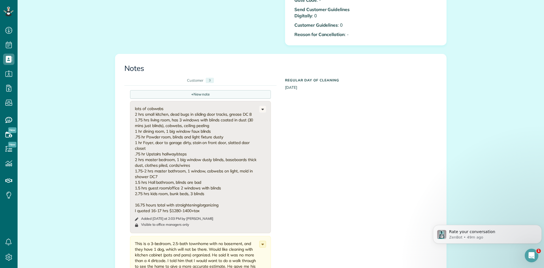
click at [178, 93] on div "+ New note" at bounding box center [200, 94] width 141 height 8
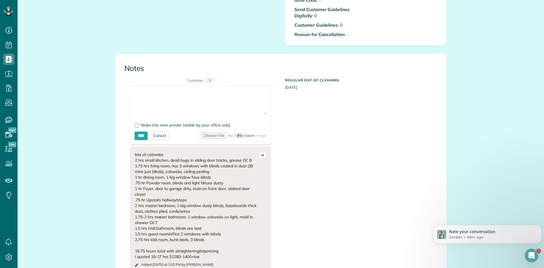
click at [157, 99] on textarea at bounding box center [201, 105] width 132 height 20
paste textarea "**********"
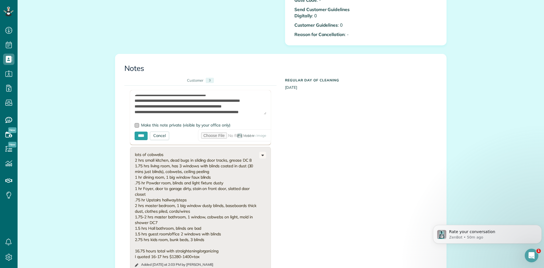
scroll to position [37, 0]
type textarea "**********"
click at [144, 137] on input "****" at bounding box center [141, 135] width 13 height 8
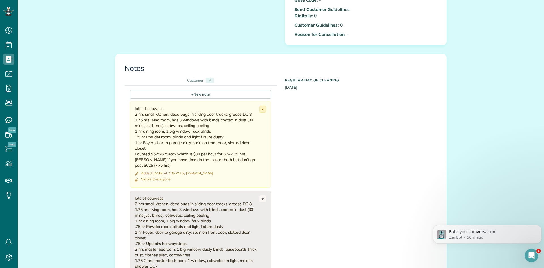
click at [263, 109] on use at bounding box center [262, 108] width 3 height 1
click at [238, 132] on span "Edit note" at bounding box center [237, 131] width 16 height 4
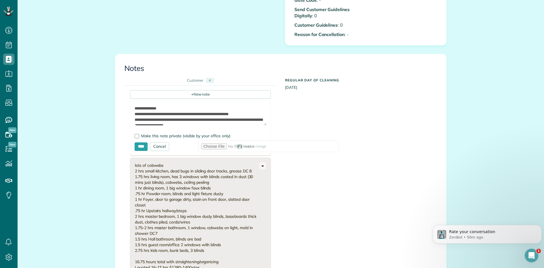
click at [135, 109] on textarea "**********" at bounding box center [201, 115] width 132 height 20
type textarea "**********"
click at [143, 147] on input "****" at bounding box center [141, 146] width 13 height 8
type input "**********"
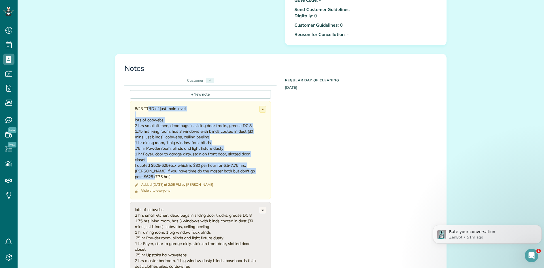
drag, startPoint x: 159, startPoint y: 177, endPoint x: 128, endPoint y: 108, distance: 76.3
click at [128, 108] on div "+ New note 8/23 TTBD of just main level lots of cobwebs 2 hrs small kitchen, de…" at bounding box center [276, 270] width 304 height 368
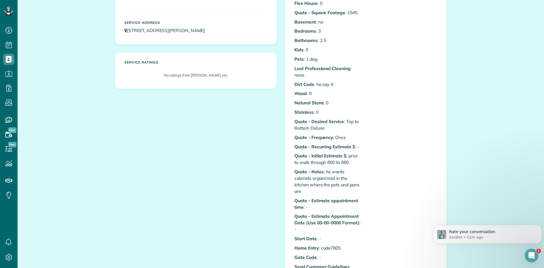
scroll to position [0, 0]
